Goal: Information Seeking & Learning: Learn about a topic

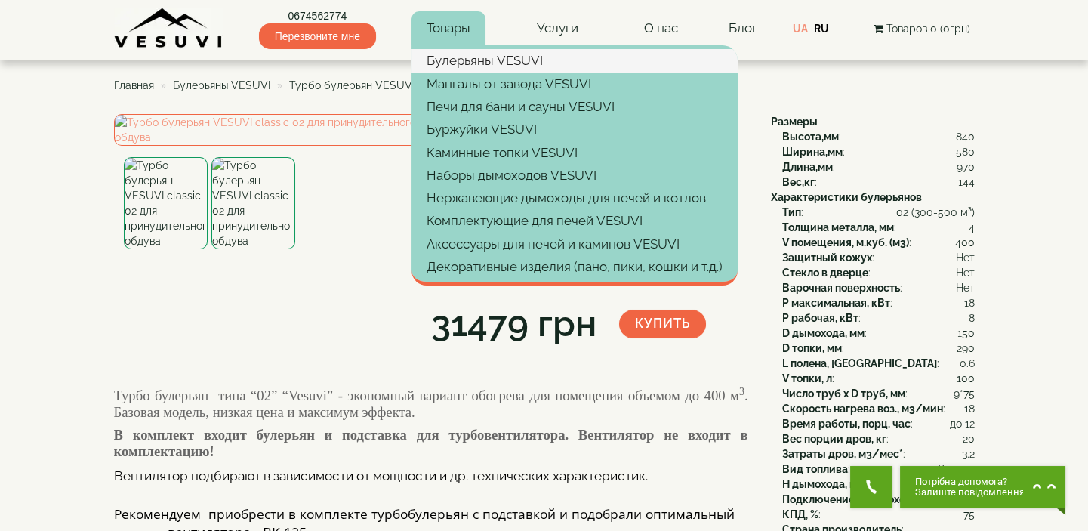
click at [460, 60] on link "Булерьяны VESUVI" at bounding box center [574, 60] width 326 height 23
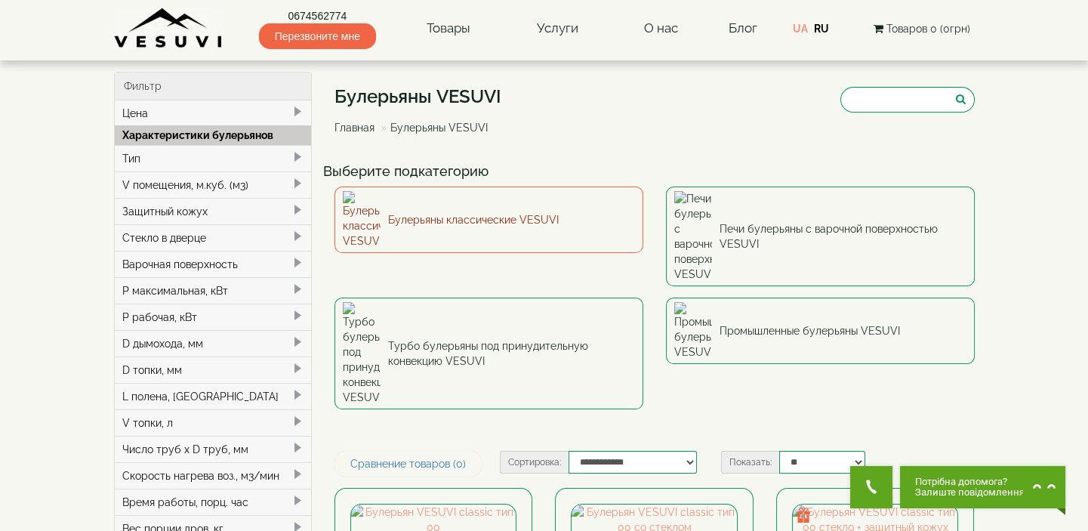
click at [492, 209] on link "Булерьяны классические VESUVI" at bounding box center [488, 219] width 309 height 66
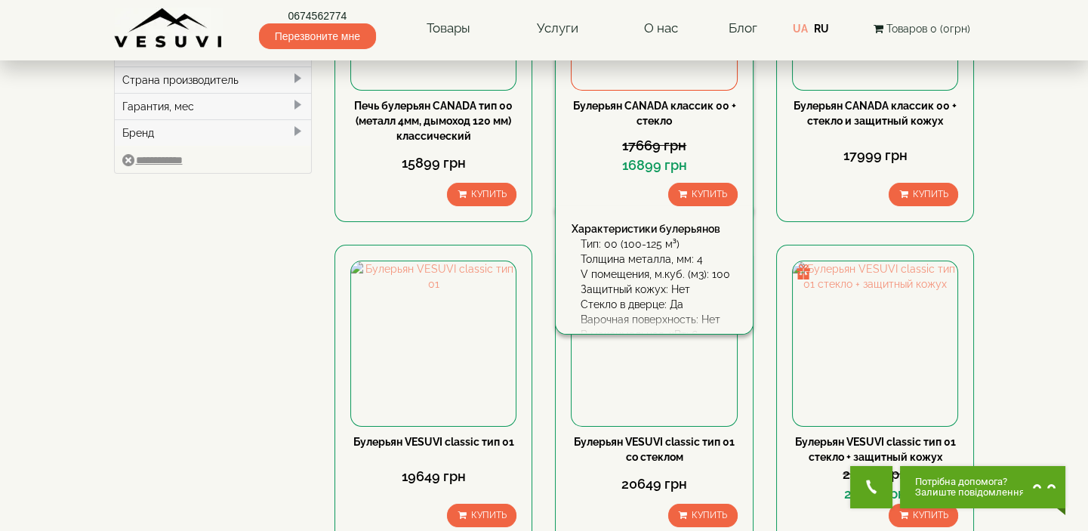
scroll to position [617, 0]
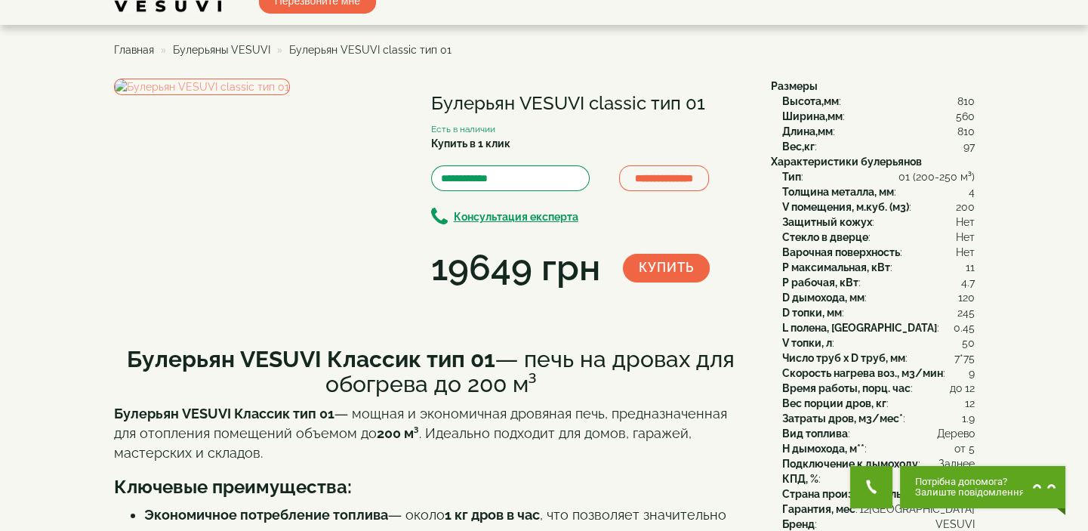
scroll to position [68, 0]
